Goal: Transaction & Acquisition: Subscribe to service/newsletter

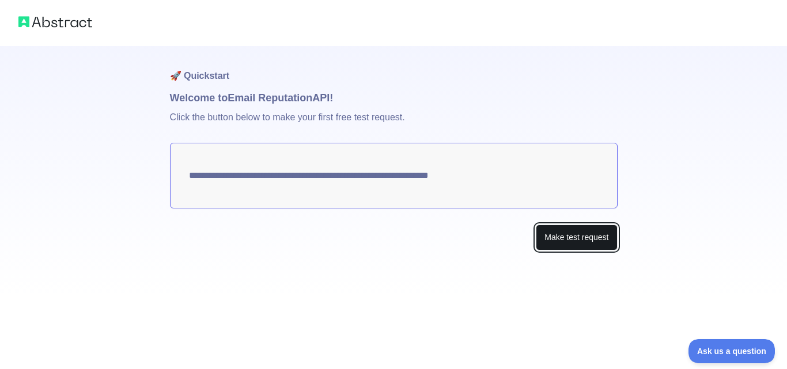
click at [577, 240] on button "Make test request" at bounding box center [576, 238] width 81 height 26
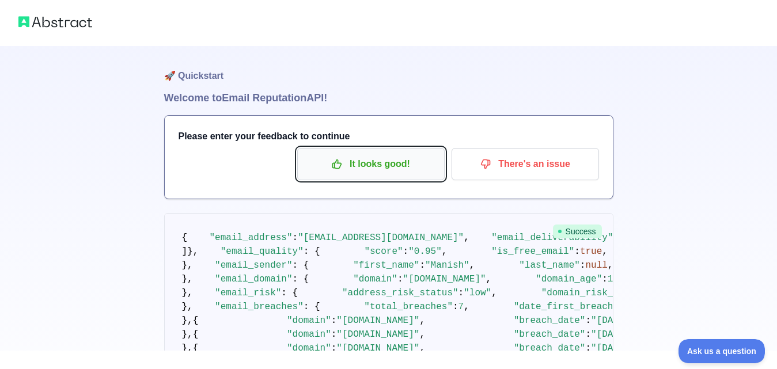
click at [386, 166] on p "It looks good!" at bounding box center [371, 164] width 130 height 20
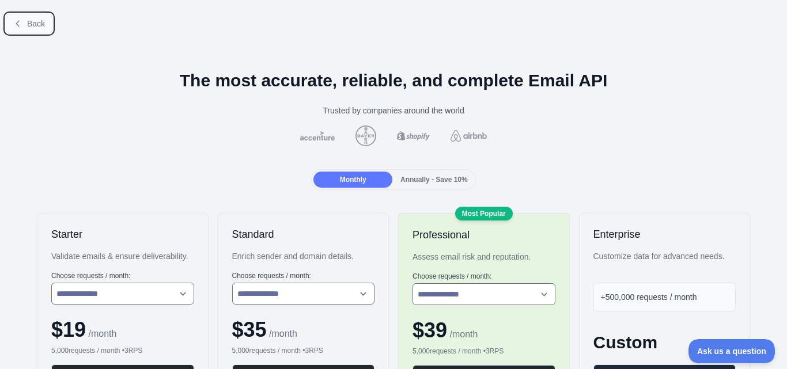
click at [29, 26] on span "Back" at bounding box center [36, 23] width 18 height 9
